Goal: Task Accomplishment & Management: Manage account settings

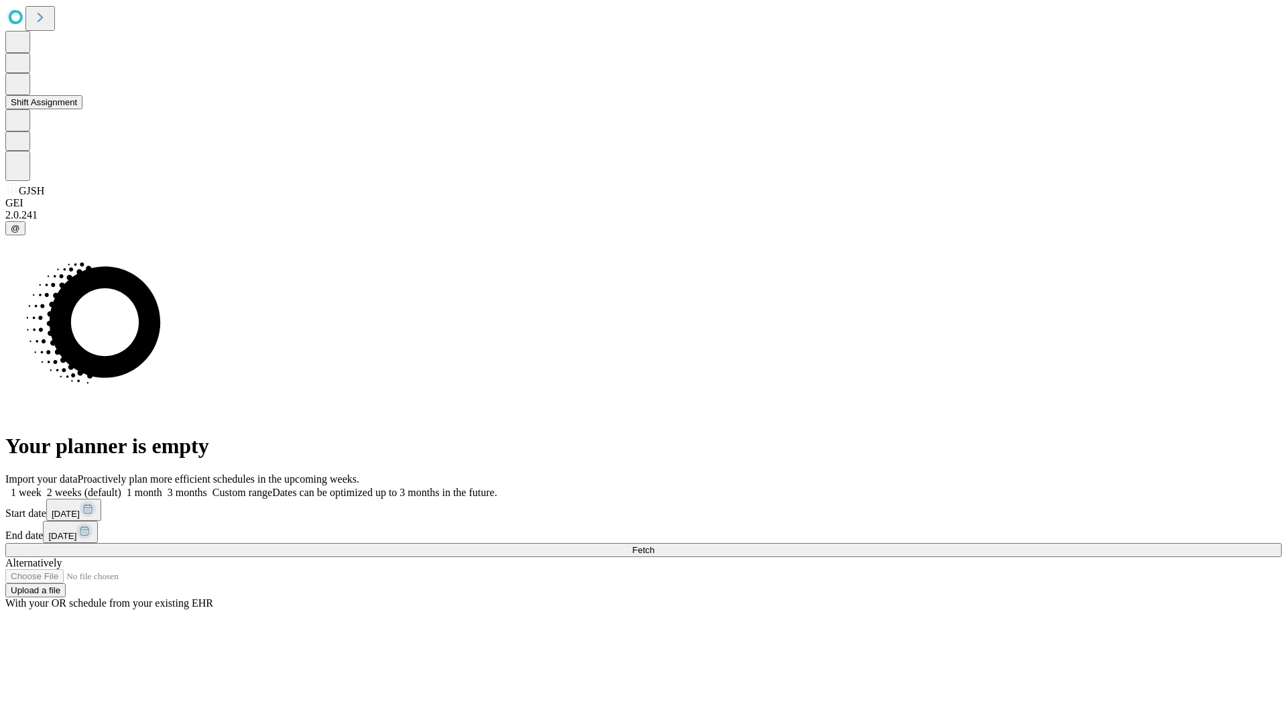
click at [82, 109] on button "Shift Assignment" at bounding box center [43, 102] width 77 height 14
